Goal: Task Accomplishment & Management: Complete application form

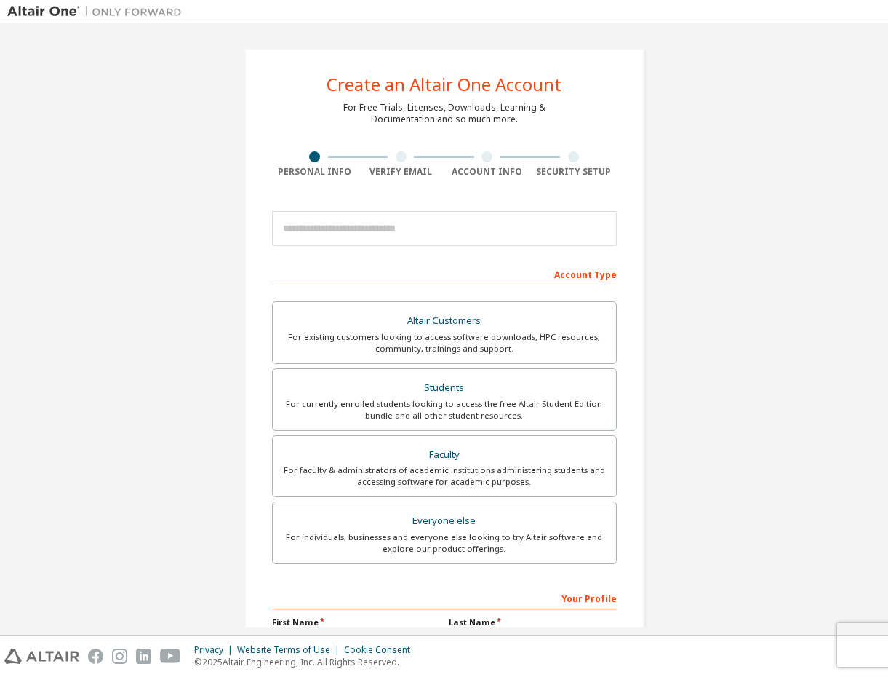
click at [673, 161] on div "Create an Altair One Account For Free Trials, Licenses, Downloads, Learning & D…" at bounding box center [444, 416] width 874 height 770
click at [735, 181] on div "Create an Altair One Account For Free Trials, Licenses, Downloads, Learning & D…" at bounding box center [444, 416] width 874 height 770
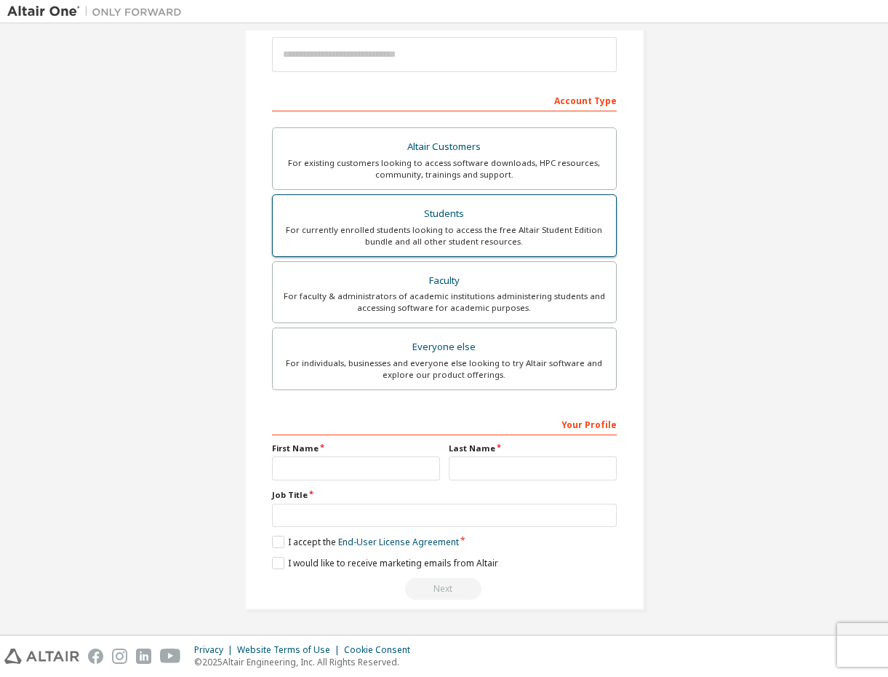
scroll to position [178, 0]
